Goal: Transaction & Acquisition: Purchase product/service

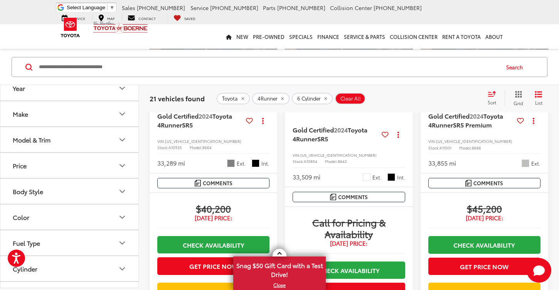
scroll to position [123, 0]
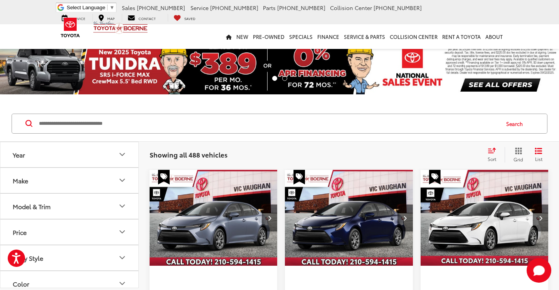
click at [131, 181] on button "Make" at bounding box center [69, 180] width 139 height 25
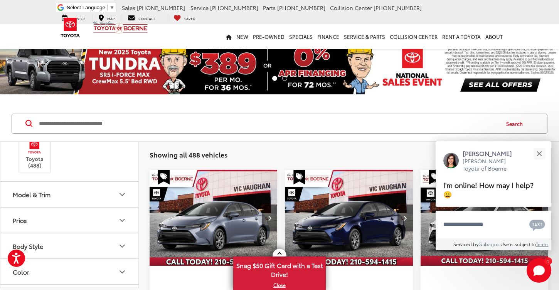
scroll to position [102, 0]
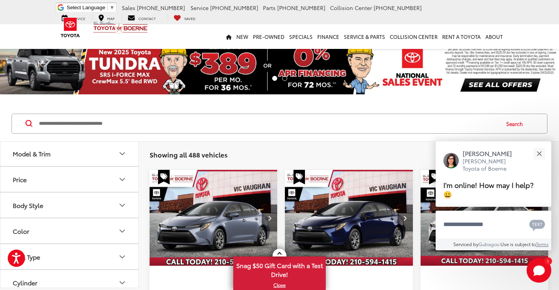
click at [120, 163] on button "Model & Trim" at bounding box center [69, 153] width 139 height 25
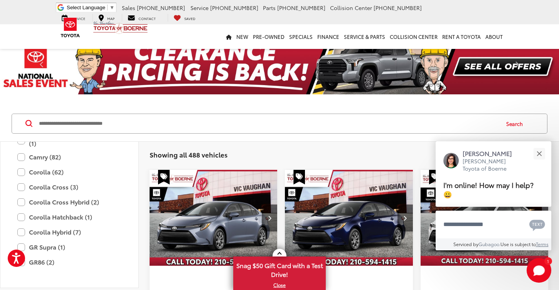
scroll to position [136, 0]
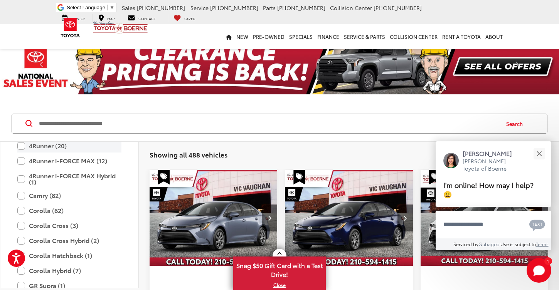
click at [31, 150] on label "4Runner (20)" at bounding box center [69, 145] width 104 height 13
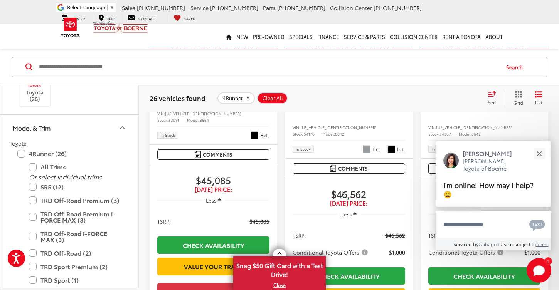
scroll to position [223, 0]
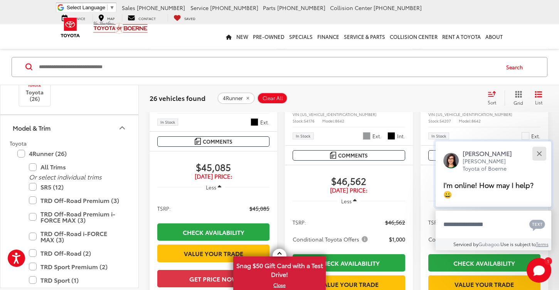
click at [542, 158] on button "Close" at bounding box center [539, 153] width 17 height 17
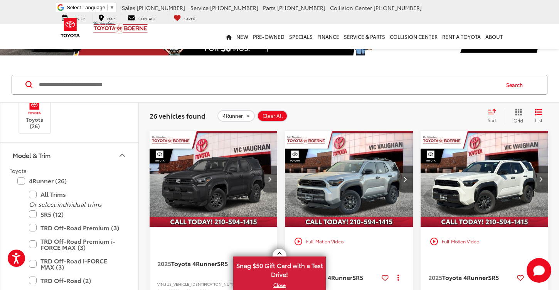
scroll to position [40, 0]
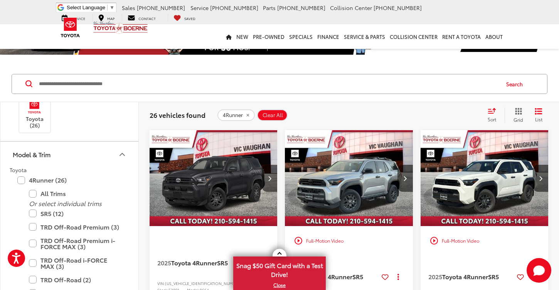
click at [488, 210] on img "2025 Toyota 4Runner SR5 0" at bounding box center [484, 178] width 129 height 97
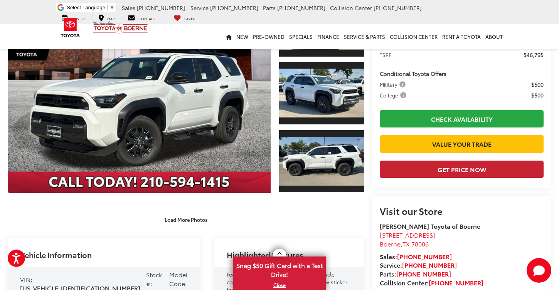
scroll to position [85, 0]
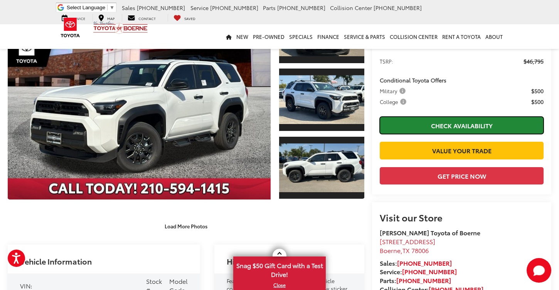
click at [437, 122] on link "Check Availability" at bounding box center [462, 125] width 164 height 17
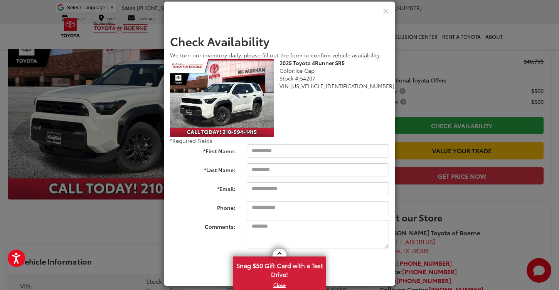
scroll to position [18, 0]
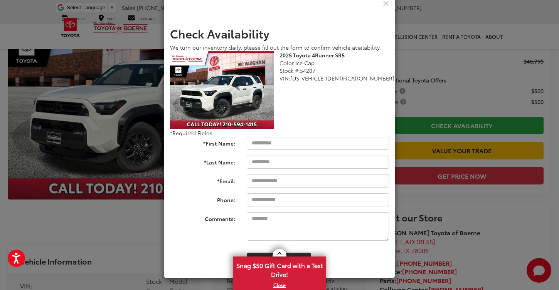
click at [415, 86] on div "Check Availability We turn our inventory daily, please fill out the form to con…" at bounding box center [279, 145] width 559 height 290
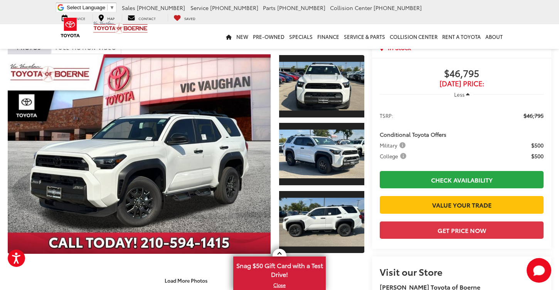
scroll to position [32, 0]
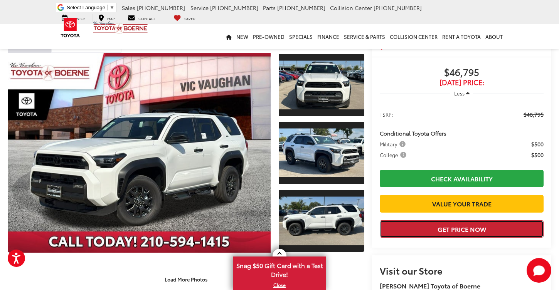
click at [478, 238] on button "Get Price Now" at bounding box center [462, 228] width 164 height 17
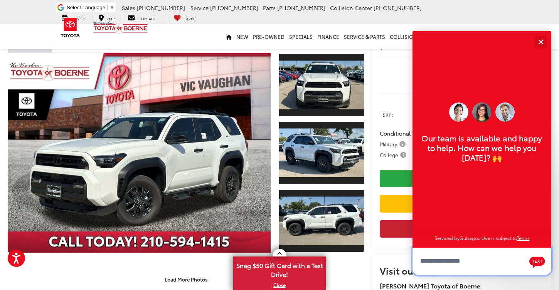
scroll to position [9, 0]
click at [540, 42] on button "Close" at bounding box center [540, 42] width 17 height 17
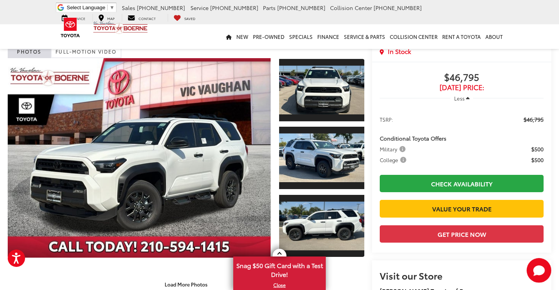
scroll to position [0, 0]
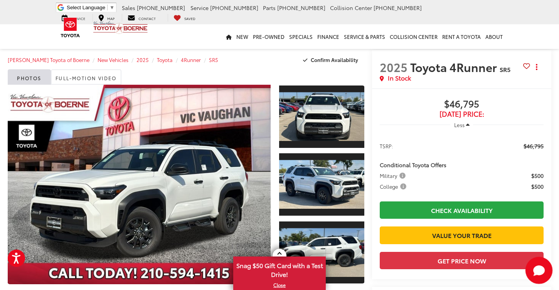
click at [544, 269] on icon "Start Chat" at bounding box center [539, 271] width 12 height 10
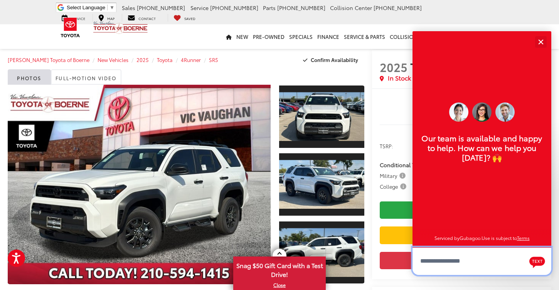
scroll to position [9, 0]
click at [475, 259] on textarea "Type your message" at bounding box center [481, 261] width 139 height 28
click at [478, 260] on textarea "Type your message" at bounding box center [481, 261] width 139 height 28
click at [540, 40] on button "Close" at bounding box center [540, 42] width 17 height 17
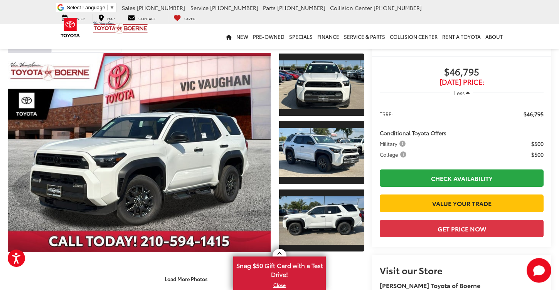
scroll to position [40, 0]
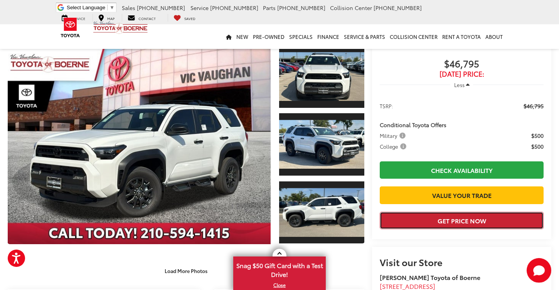
click at [453, 229] on button "Get Price Now" at bounding box center [462, 220] width 164 height 17
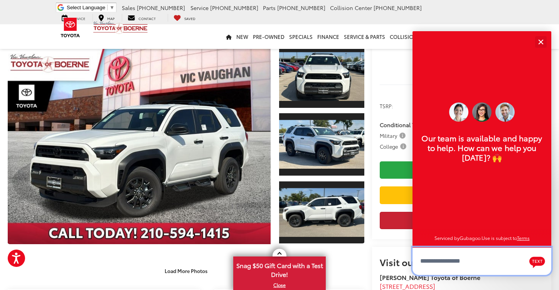
scroll to position [9, 0]
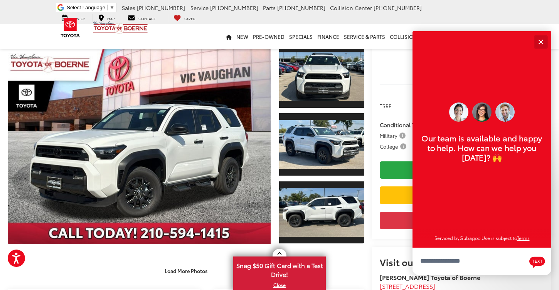
click at [540, 42] on div "Close" at bounding box center [540, 41] width 5 height 5
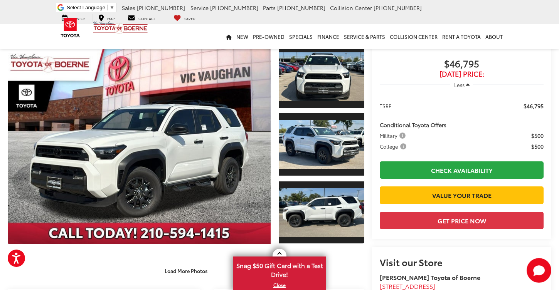
click at [380, 208] on capital-one-entry-button at bounding box center [380, 208] width 0 height 0
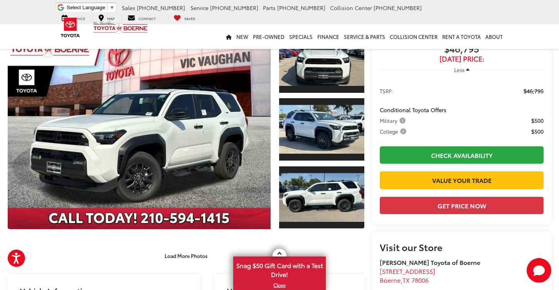
scroll to position [56, 0]
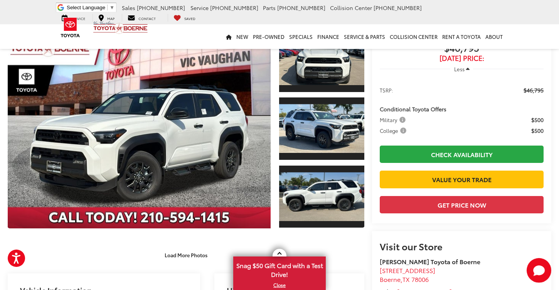
click at [380, 192] on capital-one-entry-button at bounding box center [380, 192] width 0 height 0
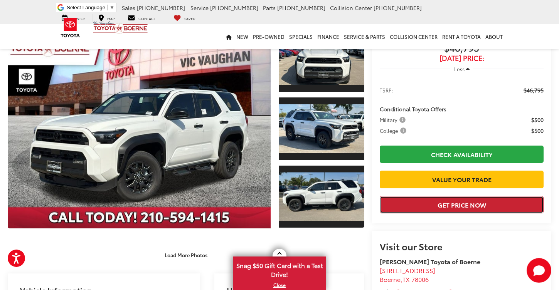
click at [442, 213] on button "Get Price Now" at bounding box center [462, 204] width 164 height 17
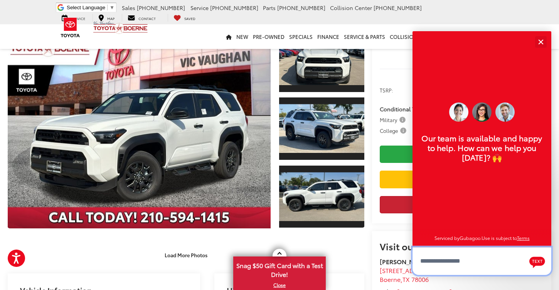
scroll to position [9, 0]
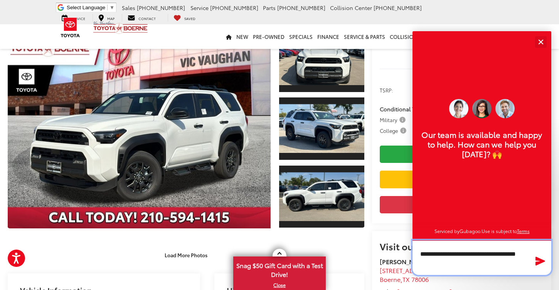
type textarea "**********"
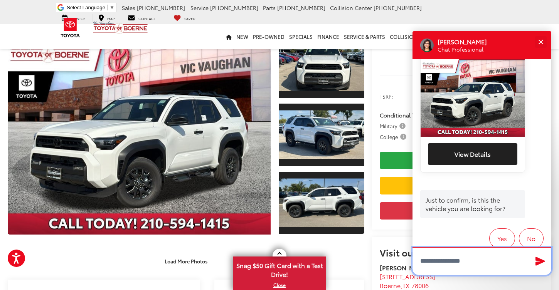
scroll to position [177, 0]
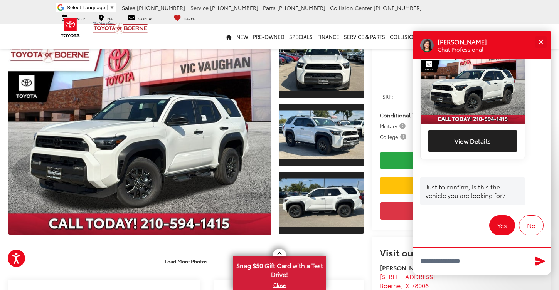
click at [509, 215] on button "Yes" at bounding box center [502, 225] width 26 height 20
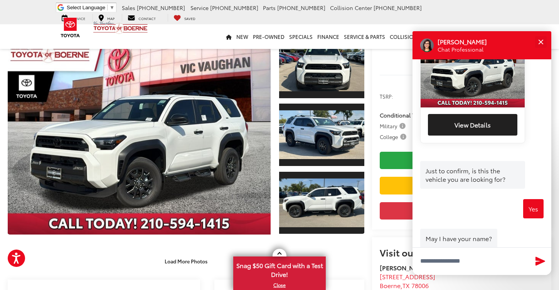
scroll to position [204, 0]
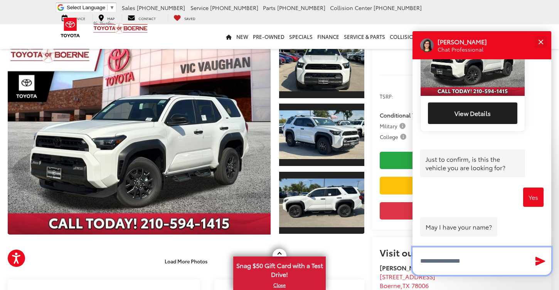
click at [468, 259] on input "Type your message" at bounding box center [481, 261] width 139 height 28
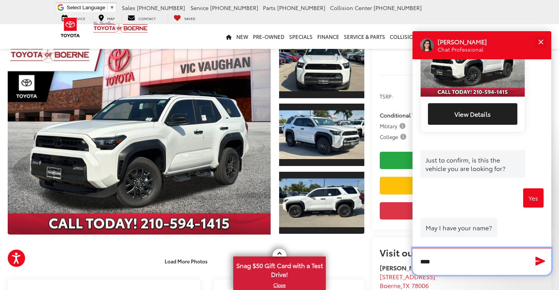
type input "*****"
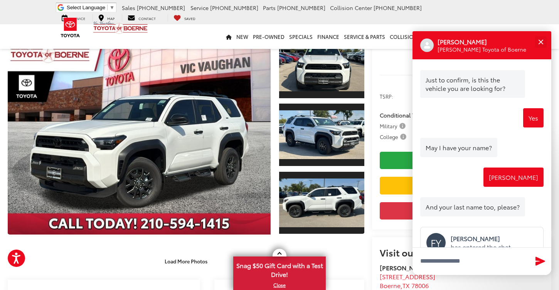
scroll to position [303, 0]
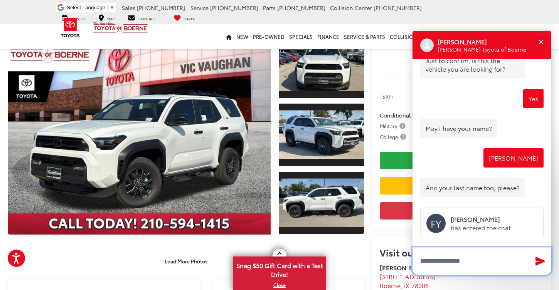
click at [449, 259] on textarea "Type your message" at bounding box center [481, 261] width 139 height 28
type textarea "*****"
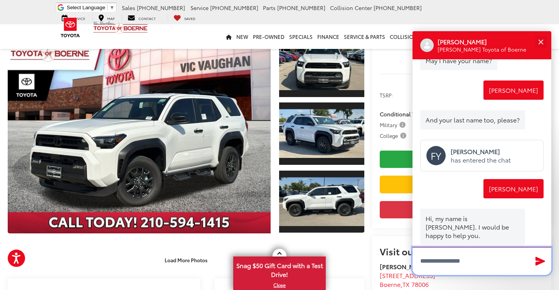
scroll to position [54, 0]
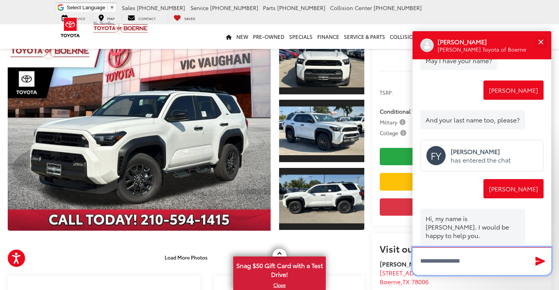
click at [457, 257] on textarea "Type your message" at bounding box center [481, 261] width 139 height 28
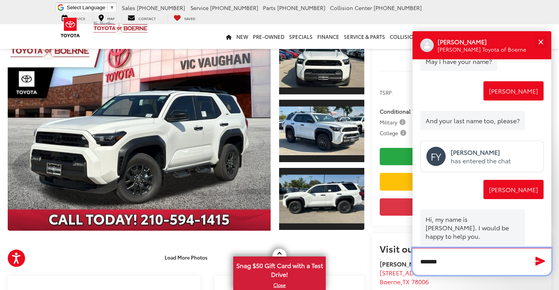
type textarea "********"
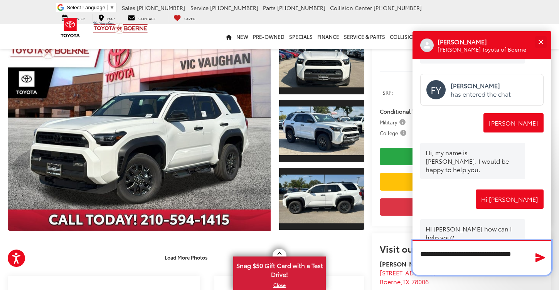
scroll to position [437, 0]
type textarea "**********"
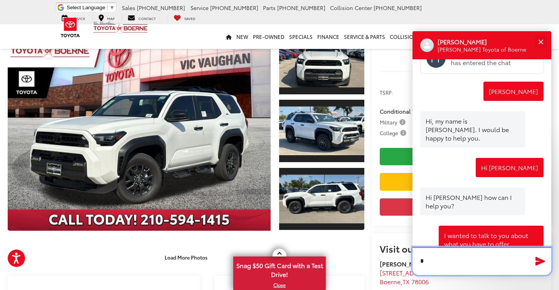
scroll to position [467, 0]
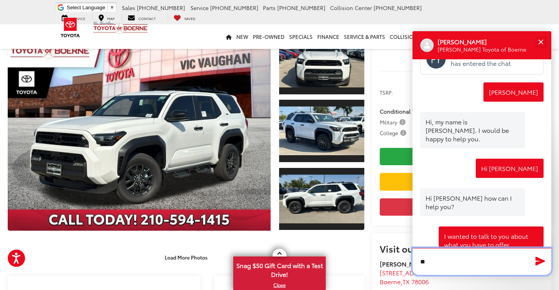
type textarea "*"
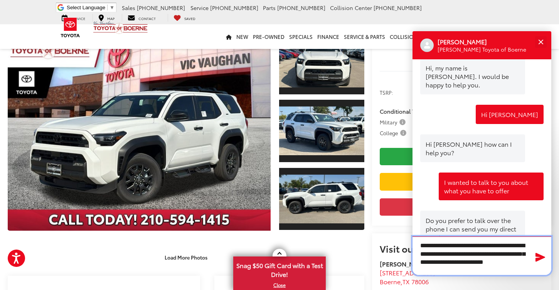
scroll to position [526, 0]
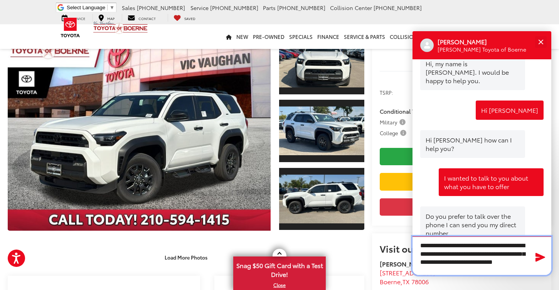
type textarea "**********"
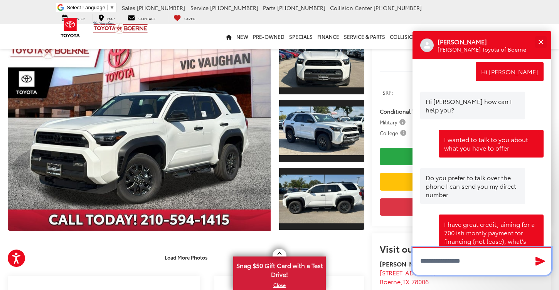
scroll to position [570, 0]
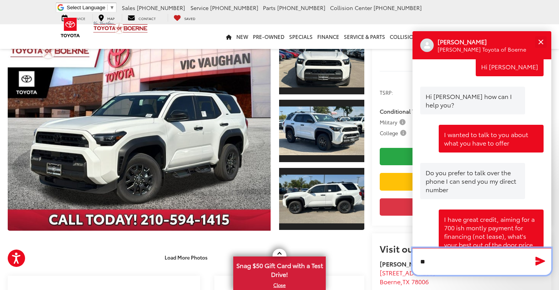
type textarea "***"
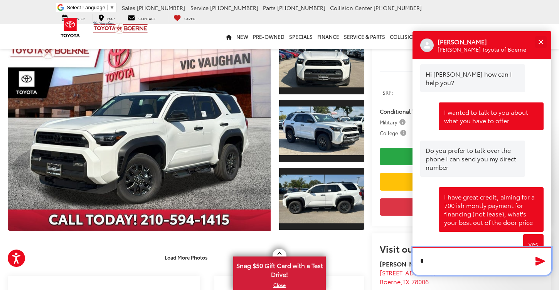
scroll to position [591, 0]
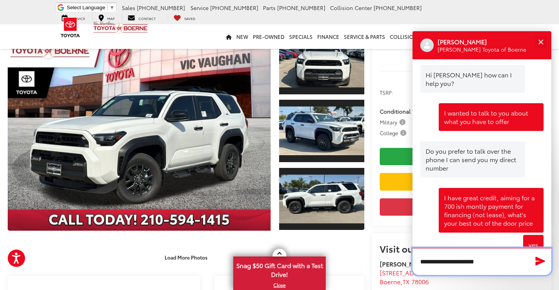
type textarea "**********"
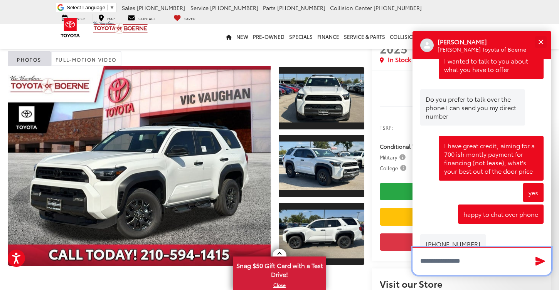
scroll to position [0, 0]
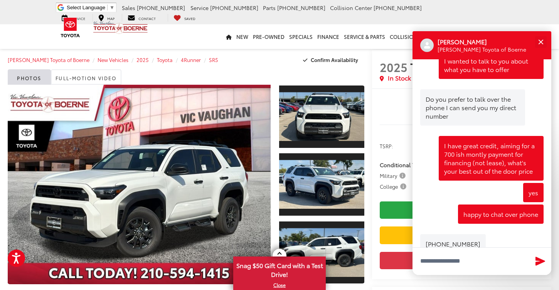
click at [383, 166] on span "Conditional Toyota Offers" at bounding box center [413, 165] width 67 height 8
click at [545, 40] on button "Close" at bounding box center [540, 42] width 17 height 17
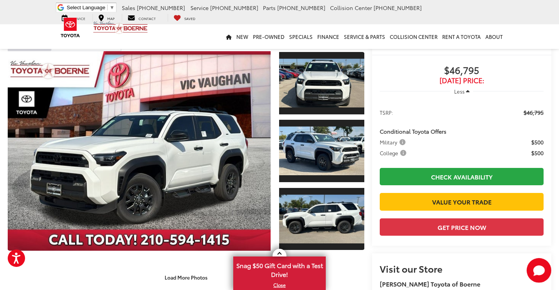
scroll to position [35, 0]
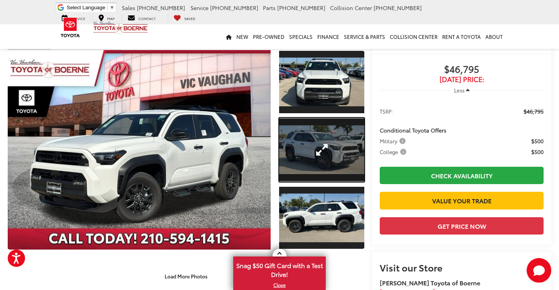
click at [312, 161] on link "Expand Photo 2" at bounding box center [321, 150] width 85 height 64
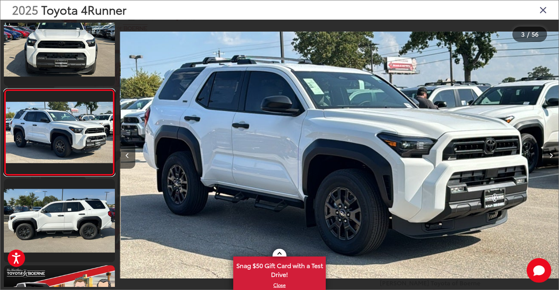
scroll to position [0, 877]
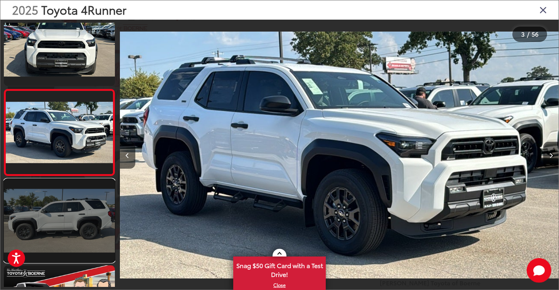
click at [70, 208] on link at bounding box center [59, 220] width 111 height 83
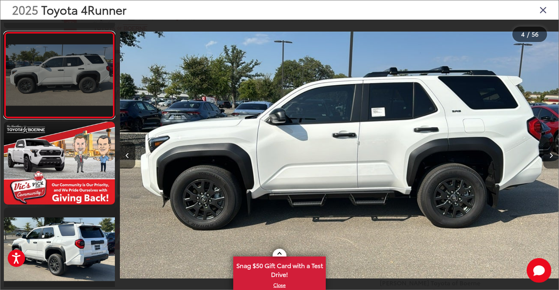
scroll to position [252, 0]
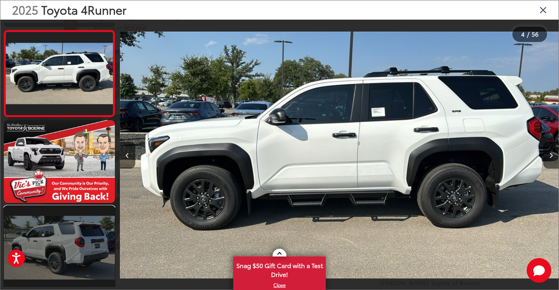
click at [73, 234] on link at bounding box center [59, 247] width 111 height 83
